Goal: Task Accomplishment & Management: Manage account settings

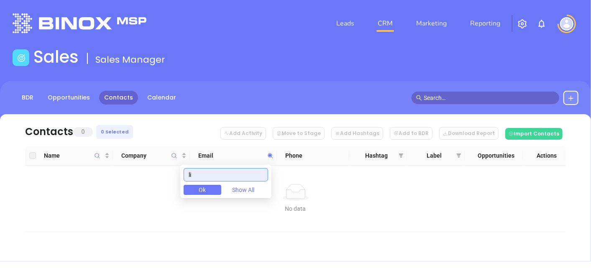
type input "l"
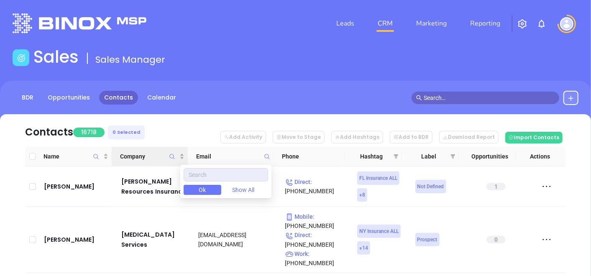
click at [171, 160] on span "Company" at bounding box center [172, 156] width 10 height 19
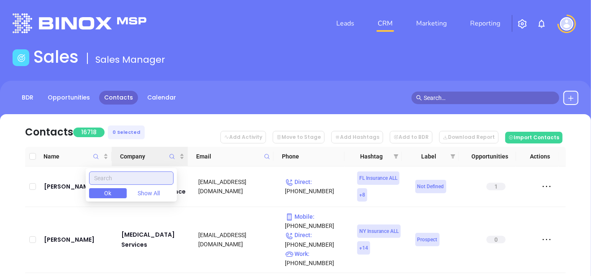
paste input "[DOMAIN_NAME]"
type input "[DOMAIN_NAME]"
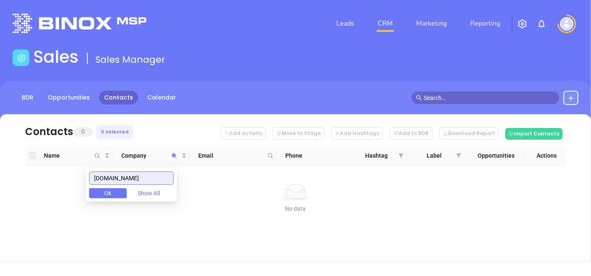
drag, startPoint x: 170, startPoint y: 178, endPoint x: 55, endPoint y: 205, distance: 117.8
click at [55, 205] on body "Leads CRM Marketing Reporting Financial Leads Leads Sales Sales Manager BDR Opp…" at bounding box center [295, 138] width 591 height 276
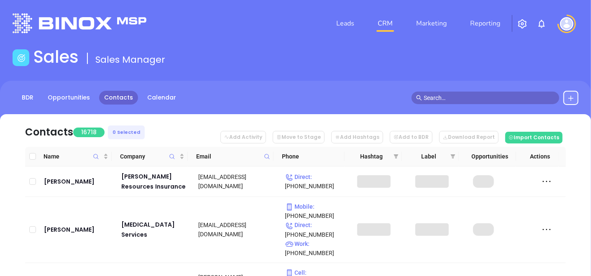
click at [271, 153] on span at bounding box center [267, 156] width 10 height 13
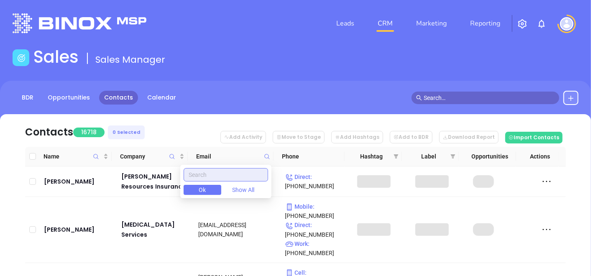
paste input "[DOMAIN_NAME]"
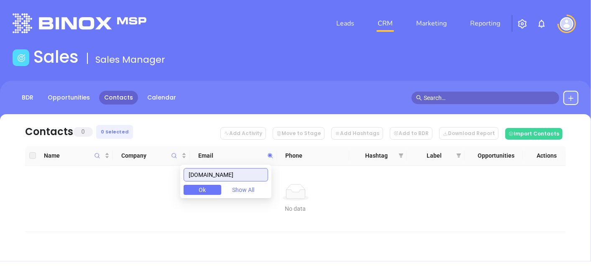
drag, startPoint x: 264, startPoint y: 176, endPoint x: 125, endPoint y: 255, distance: 159.7
click at [125, 255] on body "Leads CRM Marketing Reporting Financial Leads Leads Sales Sales Manager BDR Opp…" at bounding box center [295, 138] width 591 height 276
type input "[DOMAIN_NAME]"
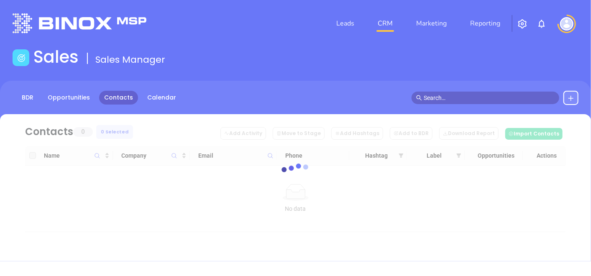
click at [173, 157] on div at bounding box center [296, 173] width 566 height 63
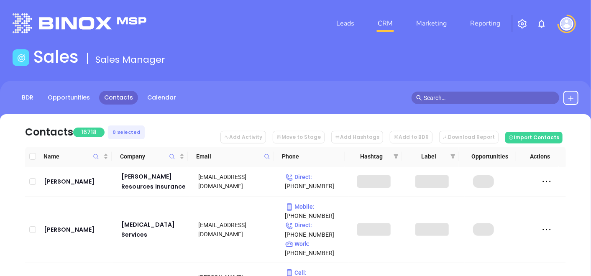
click at [173, 157] on icon "Company" at bounding box center [172, 156] width 6 height 6
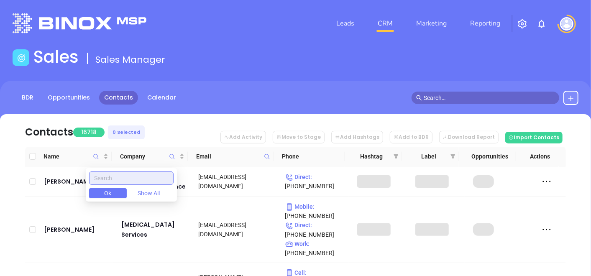
paste input "[PERSON_NAME] Insurance Agency-"
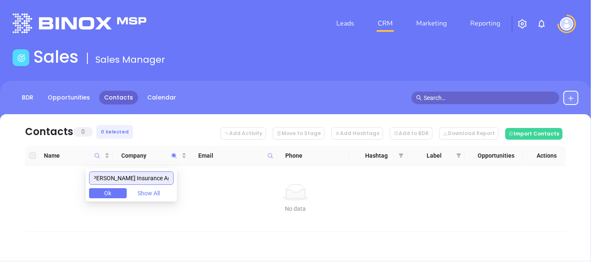
scroll to position [0, 1]
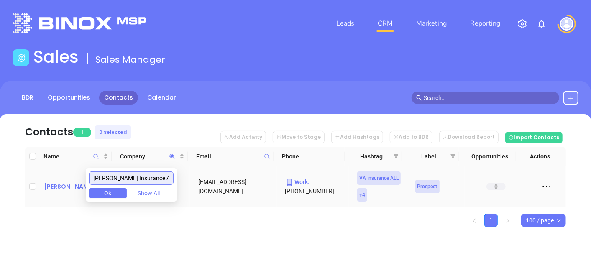
type input "[PERSON_NAME] Insurance Agency"
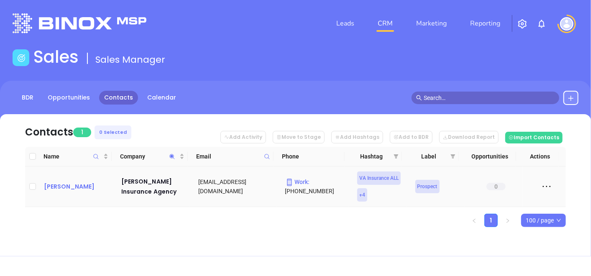
click at [80, 186] on div "[PERSON_NAME]" at bounding box center [77, 186] width 66 height 10
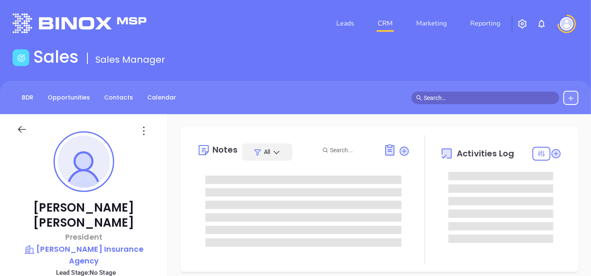
type input "[DATE]"
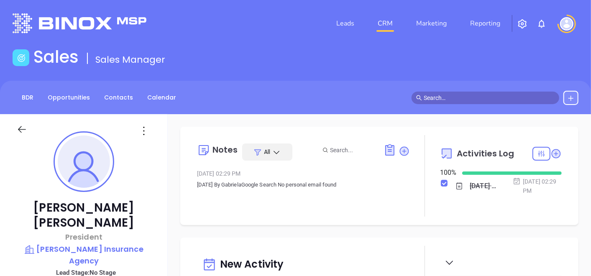
type input "[PERSON_NAME]"
